Goal: Task Accomplishment & Management: Manage account settings

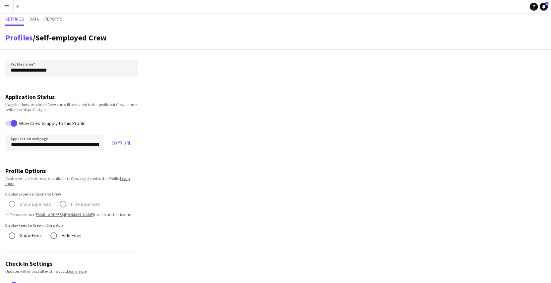
click at [8, 5] on app-icon "Menu" at bounding box center [6, 6] width 5 height 5
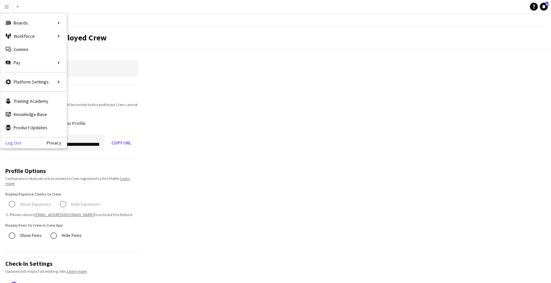
click at [17, 140] on link "Log Out" at bounding box center [10, 142] width 21 height 5
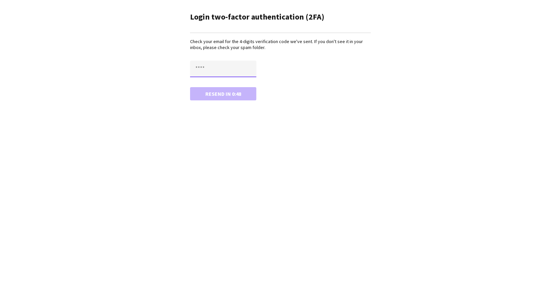
click at [216, 66] on input "text" at bounding box center [223, 69] width 66 height 17
paste input "****"
type input "****"
click at [190, 87] on button "Confirm" at bounding box center [223, 93] width 66 height 13
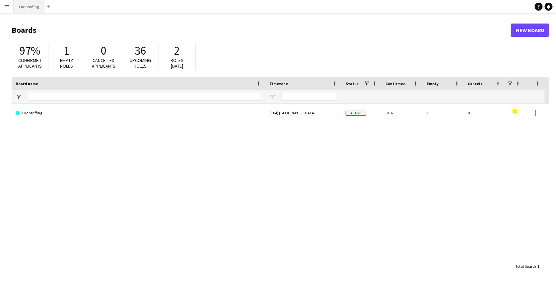
click at [17, 10] on button "Elle Staffing Close" at bounding box center [29, 6] width 31 height 13
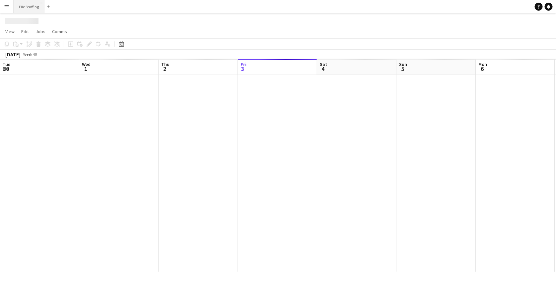
scroll to position [0, 158]
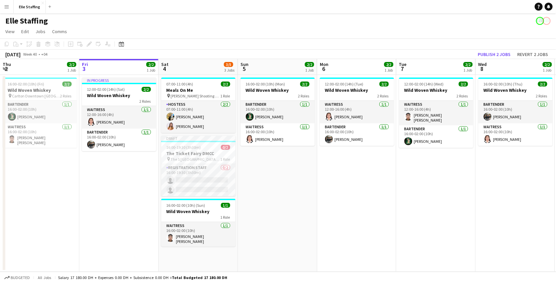
click at [306, 189] on app-date-cell "16:00-02:00 (10h) (Mon) 2/2 Wild Woven Whiskey 2 Roles Bartender 1/1 16:00-02:0…" at bounding box center [277, 173] width 79 height 197
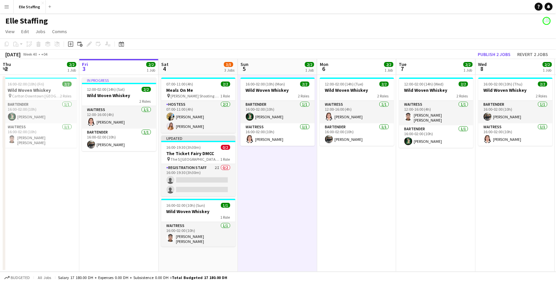
click at [7, 2] on button "Menu" at bounding box center [6, 6] width 13 height 13
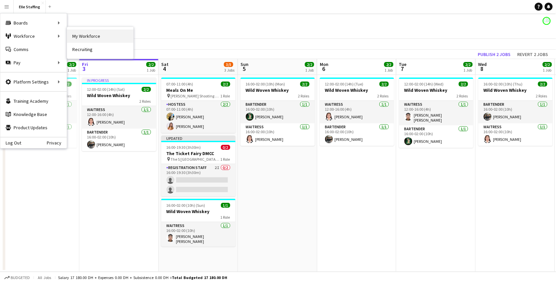
click at [73, 34] on link "My Workforce" at bounding box center [100, 36] width 66 height 13
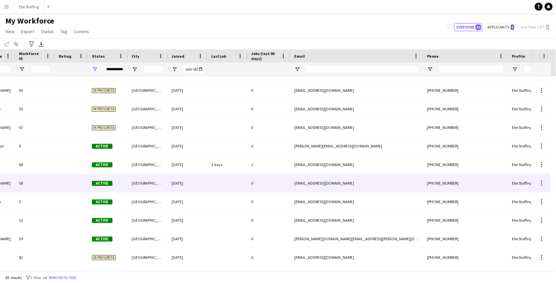
scroll to position [0, 89]
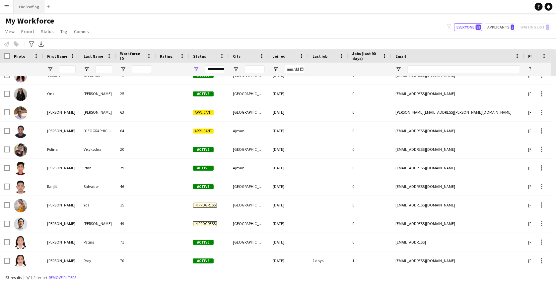
click at [31, 5] on button "Elle Staffing Close" at bounding box center [29, 6] width 31 height 13
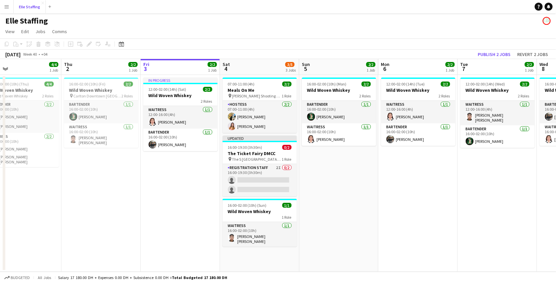
scroll to position [0, 176]
